Goal: Information Seeking & Learning: Learn about a topic

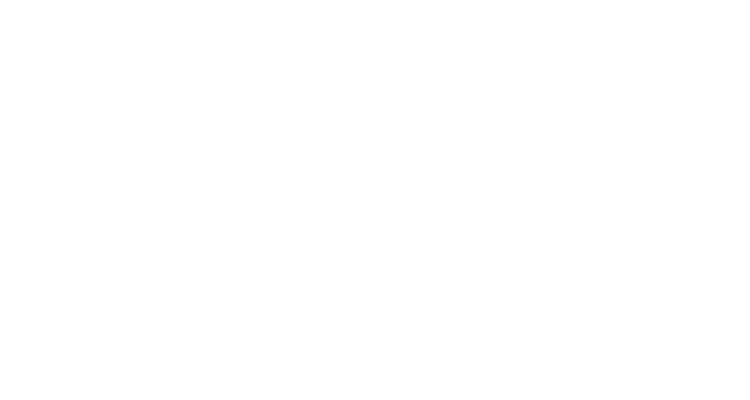
scroll to position [16782678, 0]
